Goal: Use online tool/utility

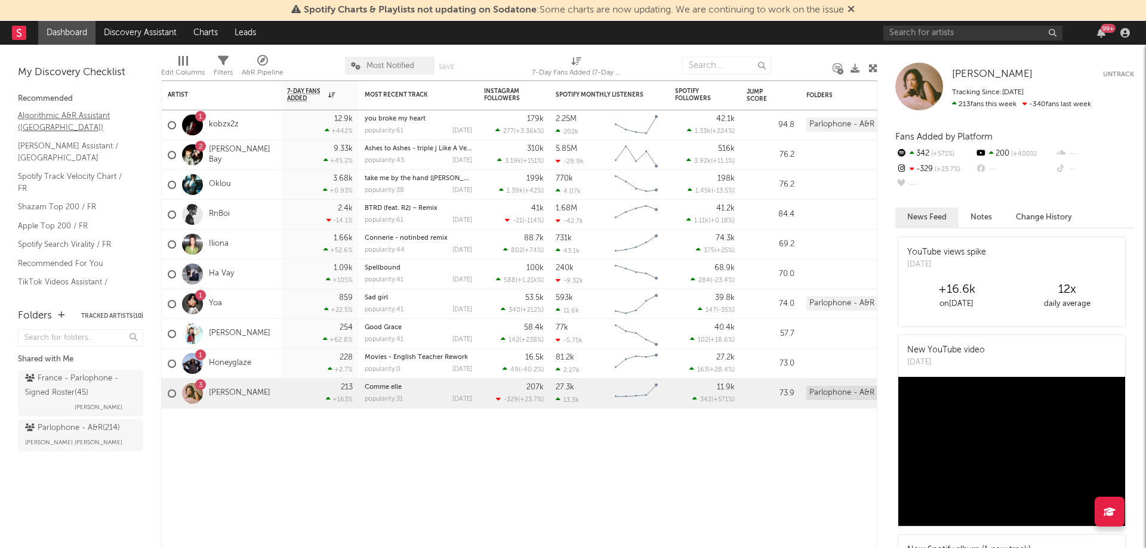
click at [46, 124] on link "Algorithmic A&R Assistant ([GEOGRAPHIC_DATA])" at bounding box center [74, 121] width 113 height 24
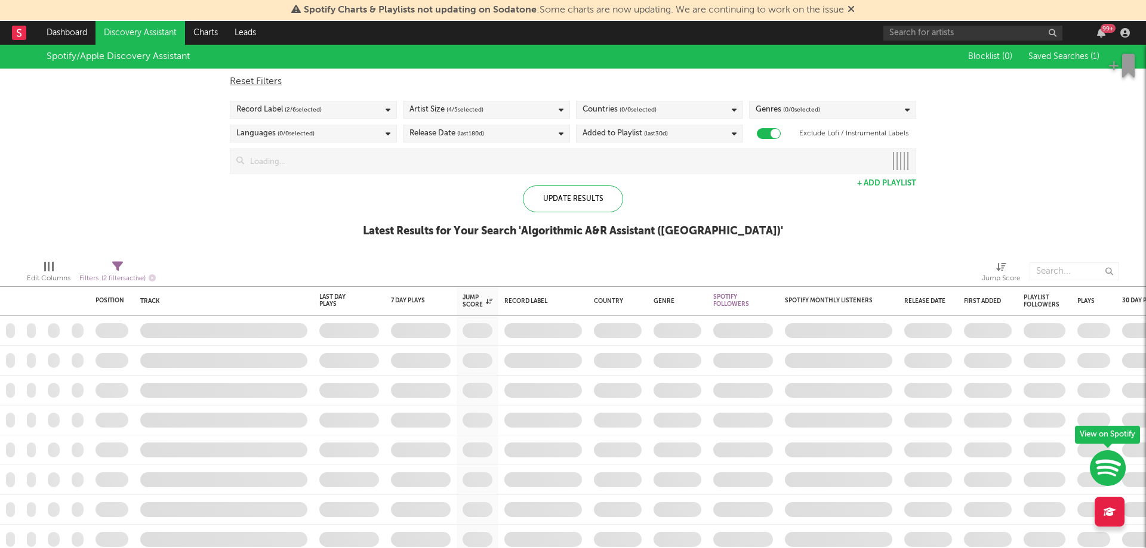
checkbox input "true"
